Goal: Find contact information: Find contact information

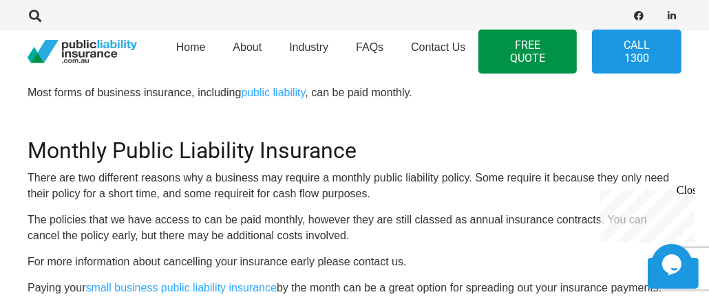
scroll to position [536, 0]
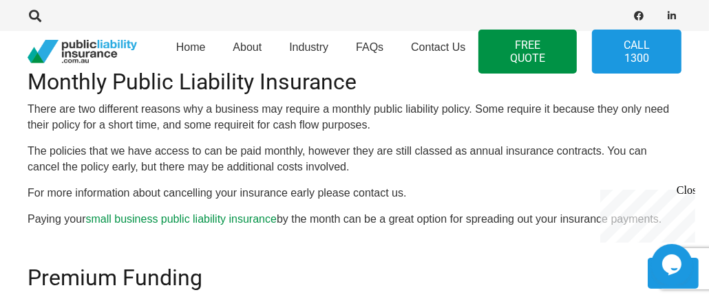
click at [182, 223] on link "small business public liability insurance" at bounding box center [181, 219] width 191 height 12
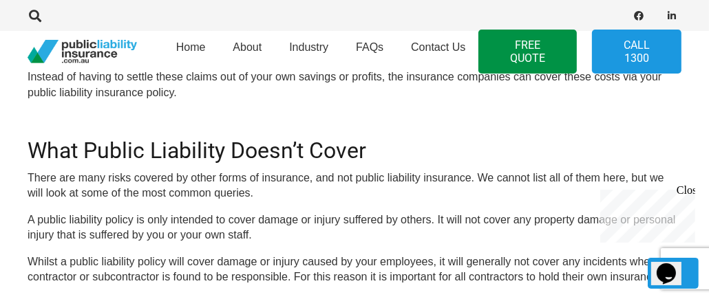
scroll to position [895, 0]
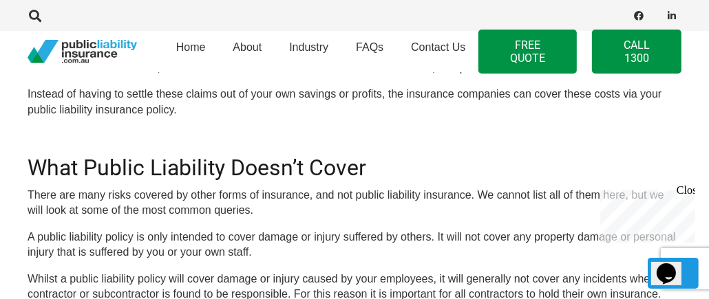
click at [637, 54] on link "Call 1300" at bounding box center [636, 52] width 89 height 44
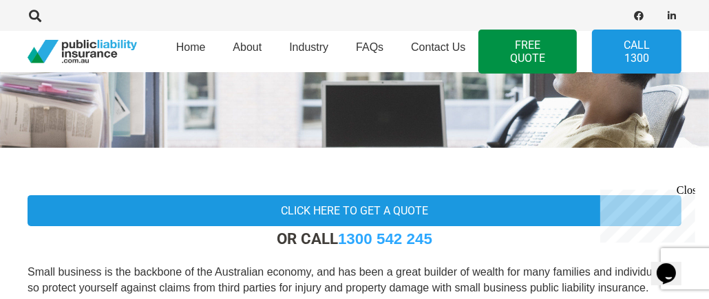
scroll to position [0, 0]
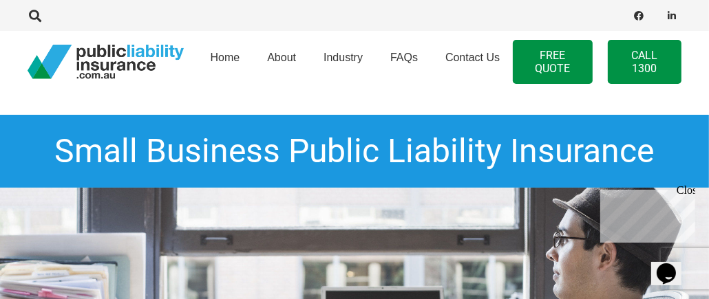
click at [651, 59] on link "Call 1300" at bounding box center [645, 62] width 74 height 44
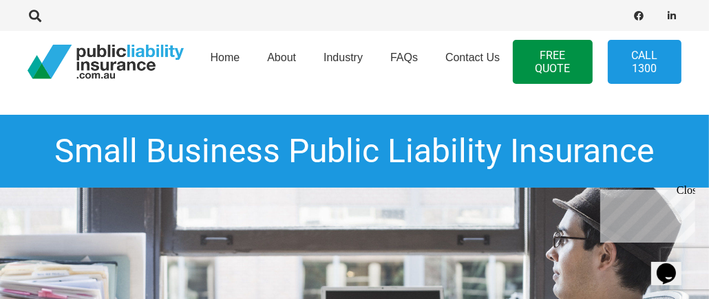
click at [685, 190] on div "Close" at bounding box center [684, 192] width 17 height 17
